Goal: Task Accomplishment & Management: Use online tool/utility

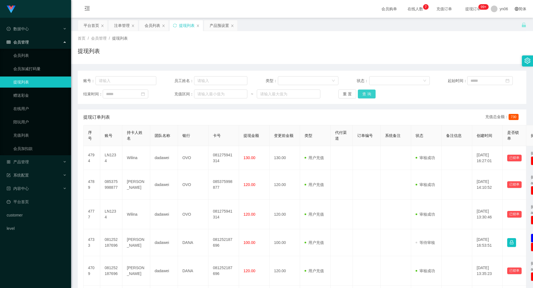
click at [365, 96] on button "查 询" at bounding box center [367, 94] width 18 height 9
click at [364, 98] on button "查 询" at bounding box center [367, 94] width 18 height 9
click at [366, 95] on button "查 询" at bounding box center [367, 94] width 18 height 9
click at [364, 98] on div "重 置 查 询" at bounding box center [374, 94] width 73 height 9
click at [215, 25] on div "产品预设置" at bounding box center [218, 25] width 19 height 11
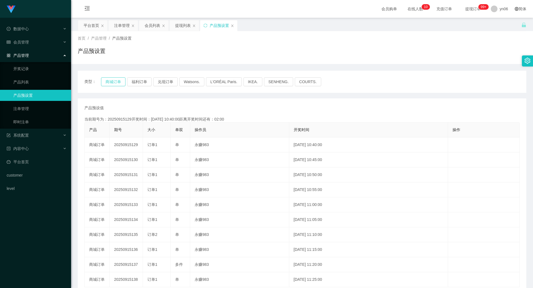
click at [118, 83] on button "商城订单" at bounding box center [113, 81] width 24 height 9
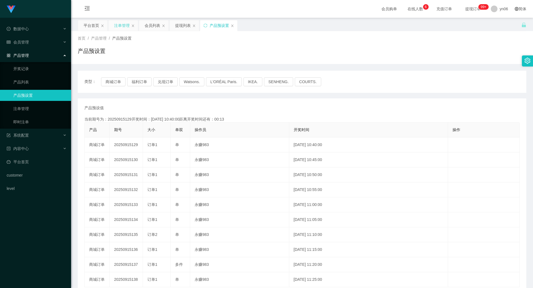
click at [122, 27] on div "注单管理" at bounding box center [122, 25] width 16 height 11
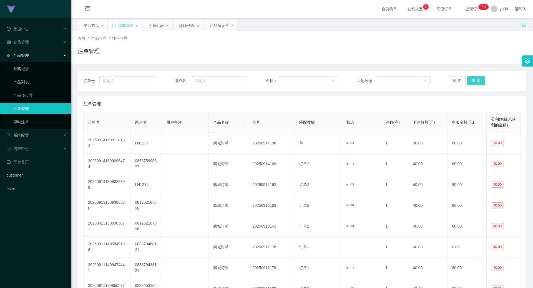
click at [472, 82] on button "查 询" at bounding box center [476, 80] width 18 height 9
click at [472, 82] on div "重 置 查 询" at bounding box center [483, 80] width 73 height 9
click at [472, 82] on button "查 询" at bounding box center [476, 80] width 18 height 9
click at [472, 82] on div "重 置 查 询" at bounding box center [483, 80] width 73 height 9
click at [472, 82] on button "查 询" at bounding box center [476, 80] width 18 height 9
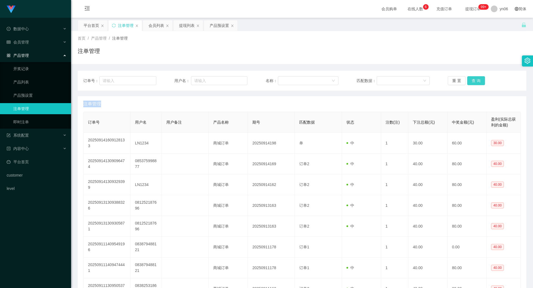
click at [472, 82] on div "重 置 查 询" at bounding box center [483, 80] width 73 height 9
click at [472, 82] on button "查 询" at bounding box center [476, 80] width 18 height 9
click at [472, 82] on div "重 置 查 询" at bounding box center [483, 80] width 73 height 9
click at [482, 81] on button "查 询" at bounding box center [476, 80] width 18 height 9
click at [478, 82] on button "查 询" at bounding box center [476, 80] width 18 height 9
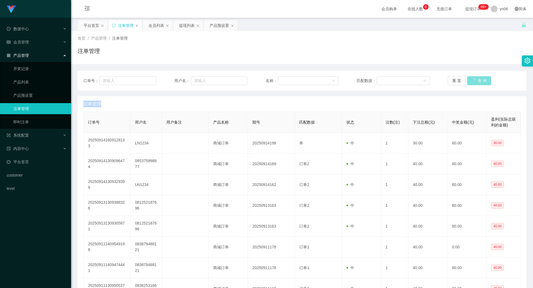
click at [478, 82] on div "重 置 查 询" at bounding box center [483, 80] width 73 height 9
click at [478, 82] on button "查 询" at bounding box center [479, 80] width 24 height 9
click at [478, 82] on div "重 置 查 询" at bounding box center [483, 80] width 73 height 9
click at [478, 82] on button "查 询" at bounding box center [476, 80] width 18 height 9
click at [478, 82] on div "重 置 查 询" at bounding box center [483, 80] width 73 height 9
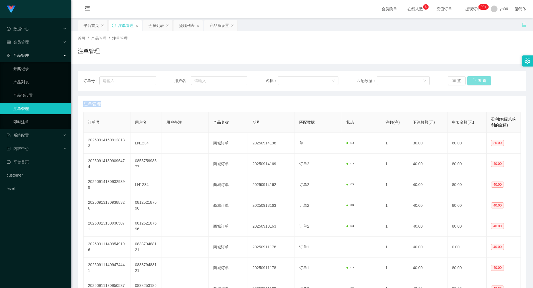
click at [478, 82] on button "查 询" at bounding box center [479, 80] width 24 height 9
click at [478, 82] on div "重 置 查 询" at bounding box center [483, 80] width 73 height 9
click at [478, 82] on button "查 询" at bounding box center [476, 80] width 18 height 9
click at [478, 82] on div "重 置 查 询" at bounding box center [483, 80] width 73 height 9
click at [478, 82] on button "查 询" at bounding box center [476, 80] width 18 height 9
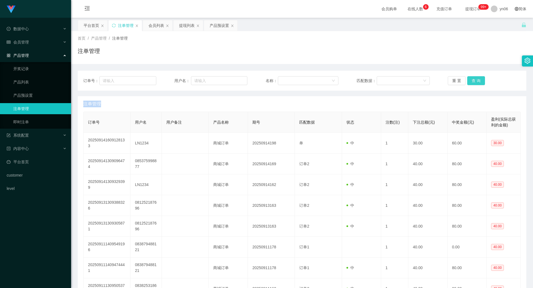
click at [478, 82] on div "重 置 查 询" at bounding box center [483, 80] width 73 height 9
click at [478, 82] on button "查 询" at bounding box center [476, 80] width 18 height 9
click at [478, 82] on div "重 置 查 询" at bounding box center [483, 80] width 73 height 9
click at [478, 82] on button "查 询" at bounding box center [476, 80] width 18 height 9
click at [478, 82] on div "重 置 查 询" at bounding box center [483, 80] width 73 height 9
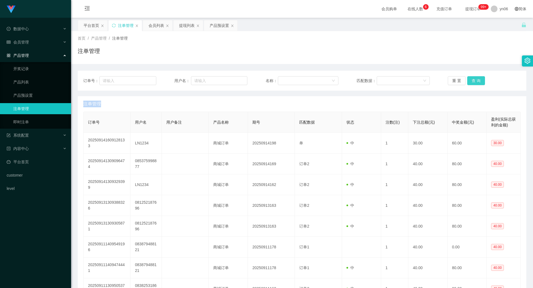
click at [478, 82] on button "查 询" at bounding box center [476, 80] width 18 height 9
click at [478, 82] on div "重 置 查 询" at bounding box center [483, 80] width 73 height 9
click at [478, 82] on button "查 询" at bounding box center [479, 80] width 24 height 9
click at [478, 82] on div "重 置 查 询" at bounding box center [483, 80] width 73 height 9
click at [478, 82] on button "查 询" at bounding box center [476, 80] width 18 height 9
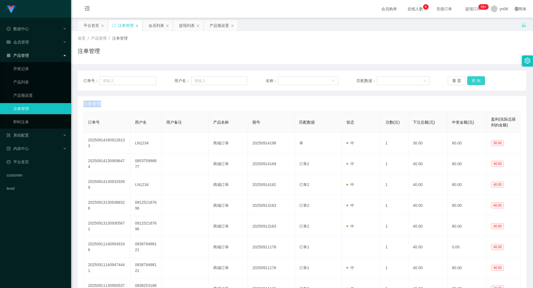
click at [478, 82] on div "重 置 查 询" at bounding box center [483, 80] width 73 height 9
click at [478, 82] on button "查 询" at bounding box center [476, 80] width 18 height 9
click at [478, 82] on div "重 置 查 询" at bounding box center [483, 80] width 73 height 9
click at [478, 82] on button "查 询" at bounding box center [479, 80] width 24 height 9
click at [478, 82] on div "重 置 查 询" at bounding box center [483, 80] width 73 height 9
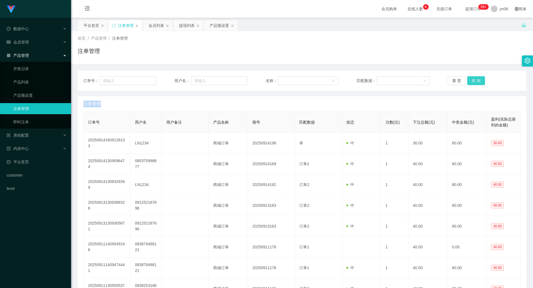
click at [478, 82] on button "查 询" at bounding box center [476, 80] width 18 height 9
click at [478, 82] on div "重 置 查 询" at bounding box center [483, 80] width 73 height 9
click at [478, 82] on button "查 询" at bounding box center [476, 80] width 18 height 9
click at [478, 82] on div "重 置 查 询" at bounding box center [483, 80] width 73 height 9
click at [478, 82] on button "查 询" at bounding box center [479, 80] width 24 height 9
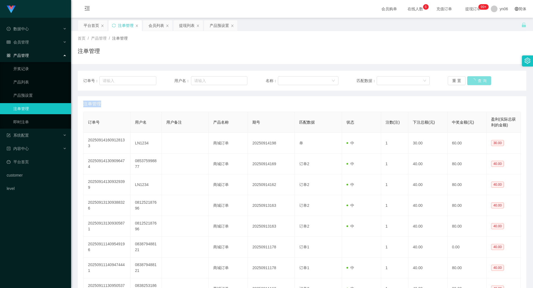
click at [478, 82] on div "重 置 查 询" at bounding box center [483, 80] width 73 height 9
click at [478, 82] on button "查 询" at bounding box center [476, 80] width 18 height 9
click at [478, 82] on div "重 置 查 询" at bounding box center [483, 80] width 73 height 9
click at [478, 82] on button "查 询" at bounding box center [476, 80] width 18 height 9
click at [470, 84] on button "查 询" at bounding box center [476, 80] width 18 height 9
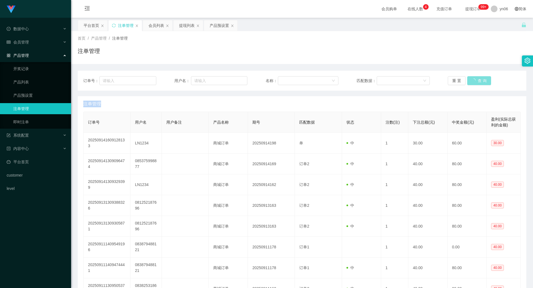
click at [470, 84] on div "重 置 查 询" at bounding box center [483, 80] width 73 height 9
click at [470, 84] on button "查 询" at bounding box center [479, 80] width 24 height 9
click at [470, 84] on div "重 置 查 询" at bounding box center [483, 80] width 73 height 9
click at [470, 80] on button "查 询" at bounding box center [476, 80] width 18 height 9
click at [470, 80] on div "重 置 查 询" at bounding box center [483, 80] width 73 height 9
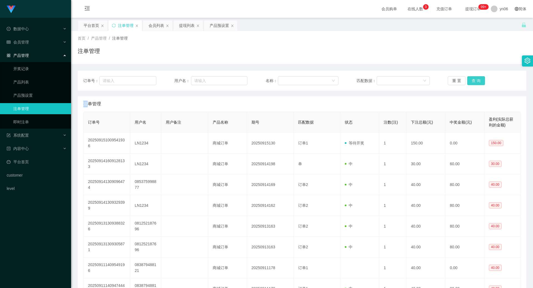
click at [470, 80] on button "查 询" at bounding box center [476, 80] width 18 height 9
click at [471, 80] on div "重 置 查 询" at bounding box center [483, 80] width 73 height 9
click at [477, 78] on button "查 询" at bounding box center [476, 80] width 18 height 9
click at [477, 78] on div "重 置 查 询" at bounding box center [483, 80] width 73 height 9
click at [477, 78] on button "查 询" at bounding box center [476, 80] width 18 height 9
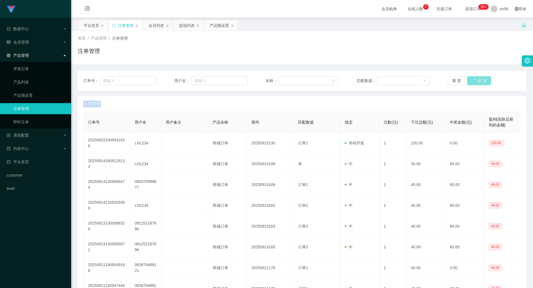
click at [477, 78] on div "重 置 查 询" at bounding box center [483, 80] width 73 height 9
click at [477, 78] on button "查 询" at bounding box center [479, 80] width 24 height 9
click at [477, 78] on div "重 置 查 询" at bounding box center [483, 80] width 73 height 9
click at [477, 78] on button "查 询" at bounding box center [479, 80] width 24 height 9
drag, startPoint x: 465, startPoint y: 85, endPoint x: 474, endPoint y: 83, distance: 8.3
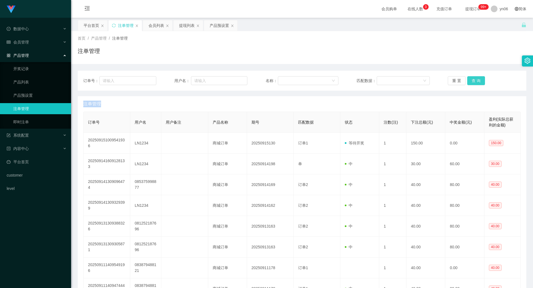
click at [467, 85] on button "查 询" at bounding box center [476, 80] width 18 height 9
click at [476, 81] on button "查 询" at bounding box center [479, 80] width 24 height 9
click at [476, 81] on div "重 置 查 询" at bounding box center [483, 80] width 73 height 9
click at [471, 79] on button "查 询" at bounding box center [476, 80] width 18 height 9
click at [471, 79] on div "重 置 查 询" at bounding box center [483, 80] width 73 height 9
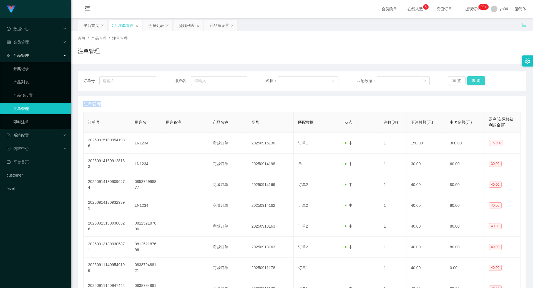
click at [471, 79] on button "查 询" at bounding box center [476, 80] width 18 height 9
click at [471, 79] on div "重 置 查 询" at bounding box center [483, 80] width 73 height 9
click at [476, 80] on button "查 询" at bounding box center [476, 80] width 18 height 9
click at [476, 80] on div "重 置 查 询" at bounding box center [483, 80] width 73 height 9
click at [476, 80] on button "查 询" at bounding box center [476, 80] width 18 height 9
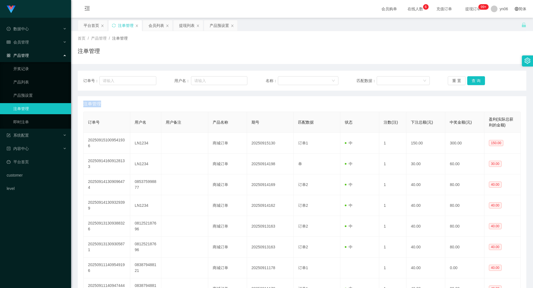
click at [476, 80] on div "重 置 查 询" at bounding box center [483, 80] width 73 height 9
click at [184, 30] on div "提现列表" at bounding box center [187, 25] width 16 height 11
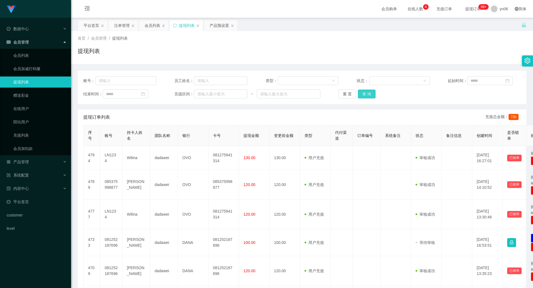
click at [364, 94] on button "查 询" at bounding box center [367, 94] width 18 height 9
click at [364, 94] on div "重 置 查 询" at bounding box center [374, 94] width 73 height 9
click at [364, 94] on button "查 询" at bounding box center [367, 94] width 18 height 9
click at [364, 94] on div "重 置 查 询" at bounding box center [374, 94] width 73 height 9
click at [364, 94] on button "查 询" at bounding box center [367, 94] width 18 height 9
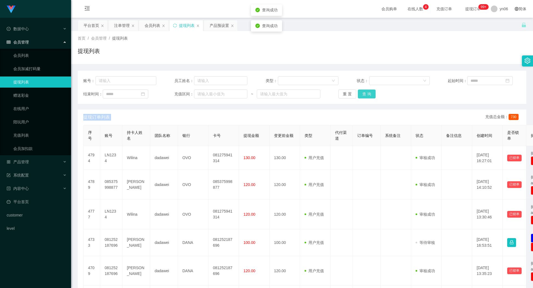
click at [364, 94] on div "重 置 查 询" at bounding box center [374, 94] width 73 height 9
click at [364, 94] on button "查 询" at bounding box center [367, 94] width 18 height 9
click at [224, 24] on div "产品预设置" at bounding box center [218, 25] width 19 height 11
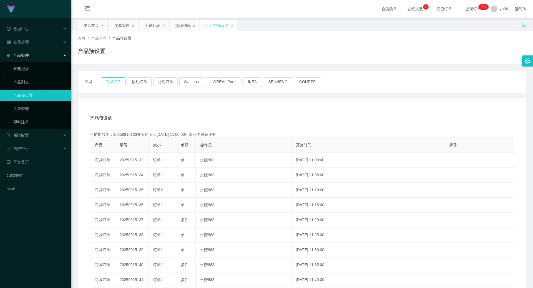
click at [119, 81] on button "商城订单" at bounding box center [113, 81] width 24 height 9
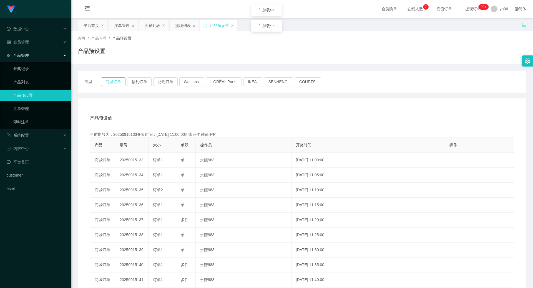
click at [119, 81] on button "商城订单" at bounding box center [113, 81] width 24 height 9
click at [181, 23] on div "提现列表" at bounding box center [183, 25] width 16 height 11
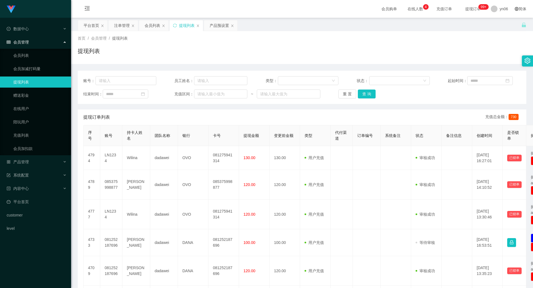
click at [375, 97] on div "重 置 查 询" at bounding box center [374, 94] width 73 height 9
click at [368, 95] on button "查 询" at bounding box center [367, 94] width 18 height 9
click at [368, 95] on div "重 置 查 询" at bounding box center [374, 94] width 73 height 9
click at [368, 95] on button "查 询" at bounding box center [370, 94] width 24 height 9
click at [368, 95] on div "重 置 查 询" at bounding box center [374, 94] width 73 height 9
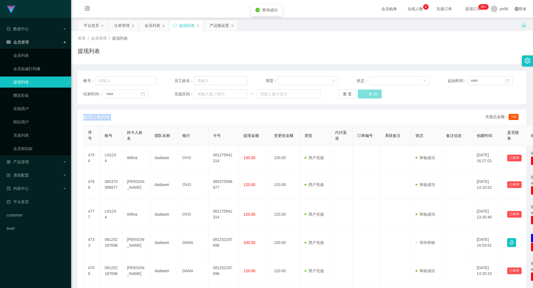
click at [368, 95] on button "查 询" at bounding box center [370, 94] width 24 height 9
click at [368, 95] on div "重 置 查 询" at bounding box center [374, 94] width 73 height 9
click at [368, 95] on button "查 询" at bounding box center [367, 94] width 18 height 9
click at [368, 95] on div "重 置 查 询" at bounding box center [374, 94] width 73 height 9
click at [360, 89] on div "账号： 员工姓名： 类型： 状态： 起始时间： 结束时间： 充值区间： ~ 重 置 查 询" at bounding box center [302, 87] width 448 height 33
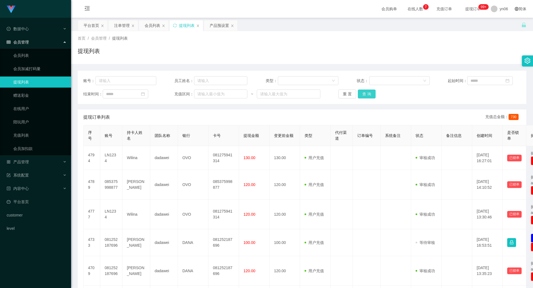
click at [367, 92] on button "查 询" at bounding box center [367, 94] width 18 height 9
click at [367, 92] on div "重 置 查 询" at bounding box center [374, 94] width 73 height 9
click at [367, 92] on button "查 询" at bounding box center [367, 94] width 18 height 9
click at [366, 92] on div "重 置 查 询" at bounding box center [374, 94] width 73 height 9
click at [366, 92] on button "查 询" at bounding box center [367, 94] width 18 height 9
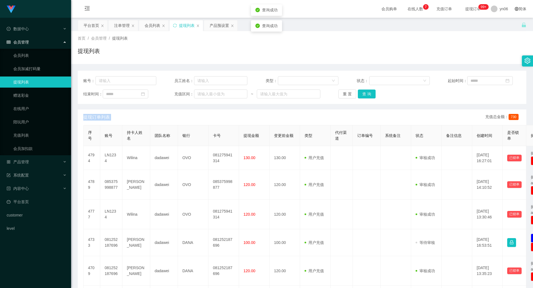
click at [366, 92] on div "重 置 查 询" at bounding box center [374, 94] width 73 height 9
click at [366, 92] on button "查 询" at bounding box center [367, 94] width 18 height 9
click at [366, 92] on div "重 置 查 询" at bounding box center [374, 94] width 73 height 9
click at [366, 92] on button "查 询" at bounding box center [370, 94] width 24 height 9
click at [366, 92] on div "重 置 查 询" at bounding box center [374, 94] width 73 height 9
